Goal: Contribute content: Contribute content

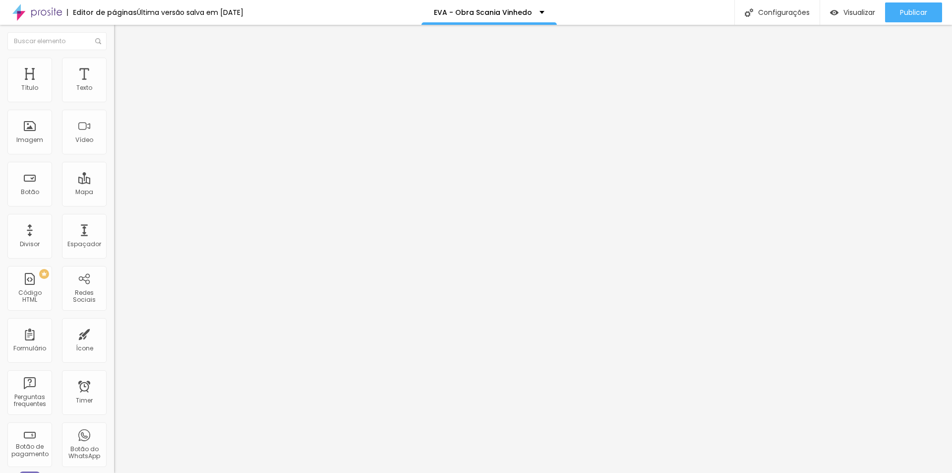
click at [114, 93] on input "[URL][DOMAIN_NAME]" at bounding box center [173, 88] width 119 height 10
paste input "WkA04XmOx4E"
type input "[URL][DOMAIN_NAME]"
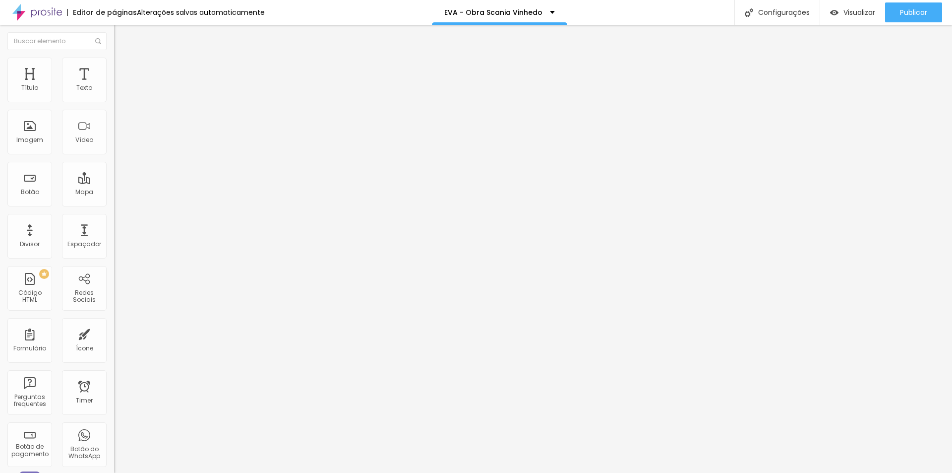
scroll to position [0, 0]
click at [114, 93] on input "[URL][DOMAIN_NAME]" at bounding box center [173, 88] width 119 height 10
paste input "[URL][DOMAIN_NAME]"
type input "[URL][DOMAIN_NAME]"
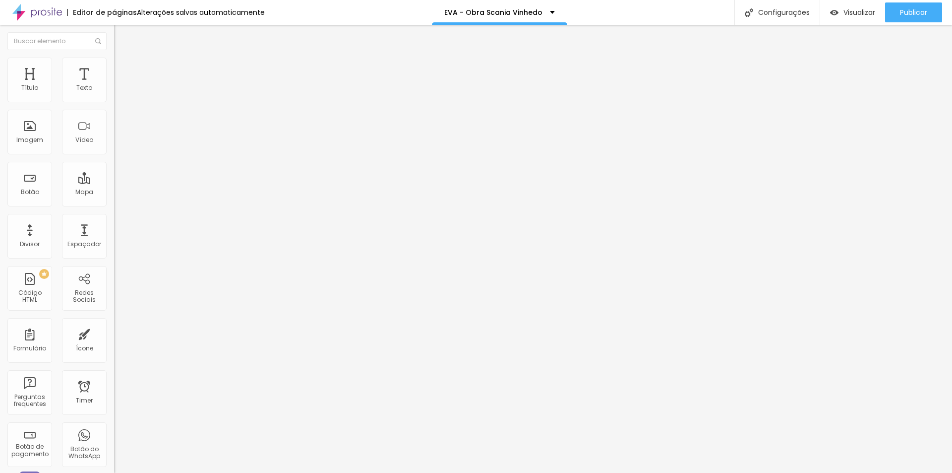
scroll to position [0, 0]
click at [917, 10] on span "Publicar" at bounding box center [913, 12] width 27 height 8
click at [911, 14] on span "Publicar" at bounding box center [913, 12] width 27 height 8
click at [854, 13] on span "Visualizar" at bounding box center [859, 12] width 32 height 8
